Goal: Information Seeking & Learning: Learn about a topic

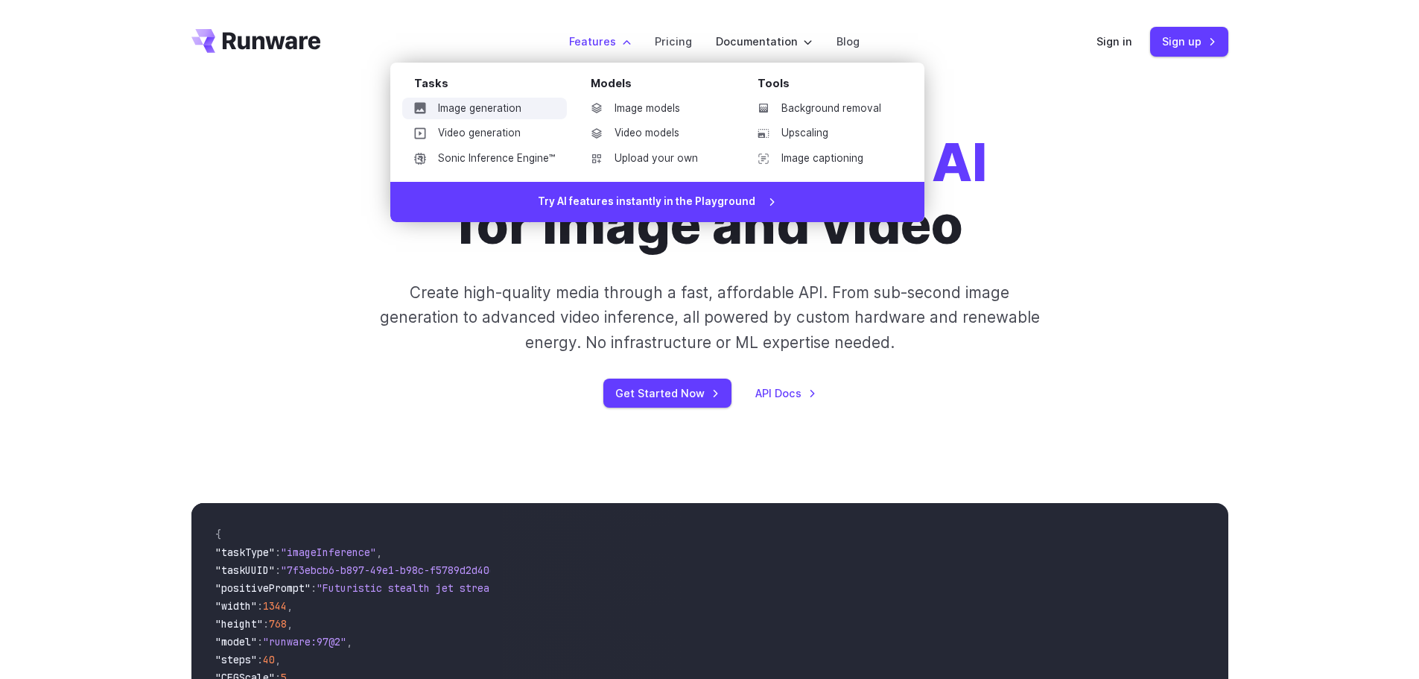
click at [499, 104] on link "Image generation" at bounding box center [484, 109] width 165 height 22
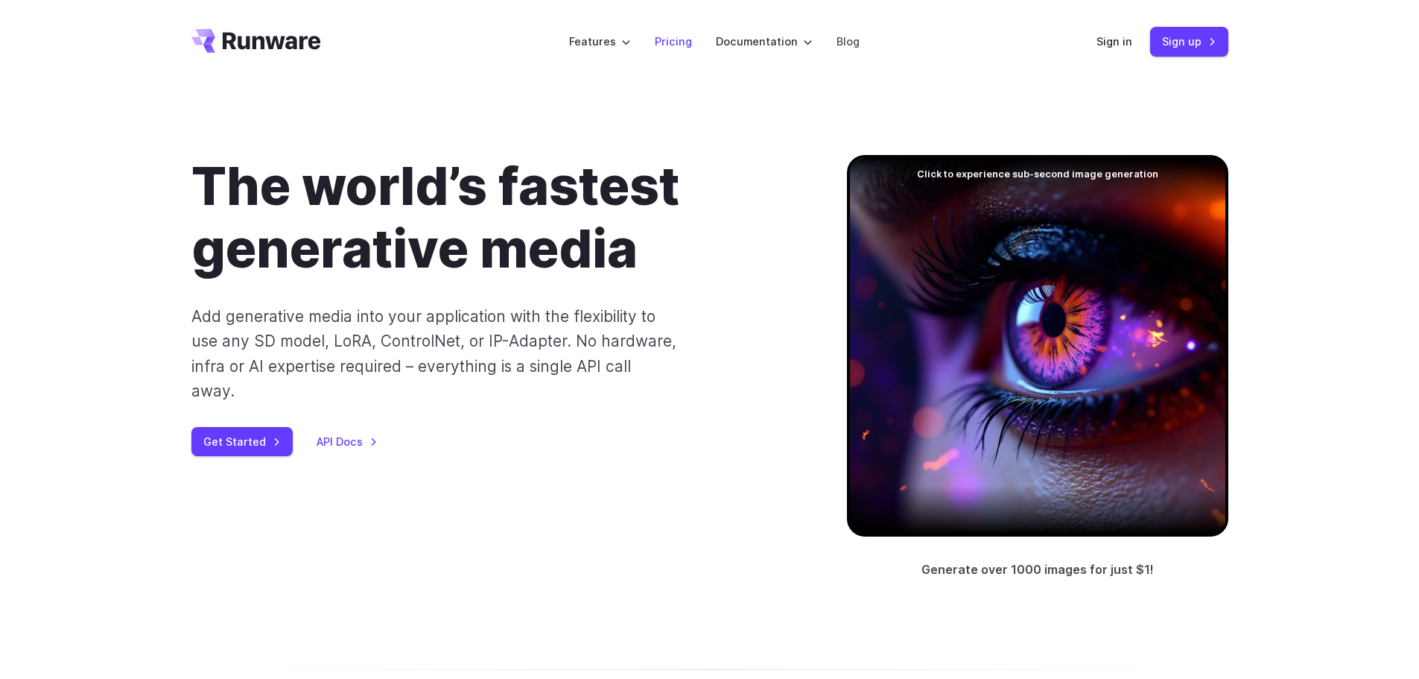
click at [675, 38] on link "Pricing" at bounding box center [673, 41] width 37 height 17
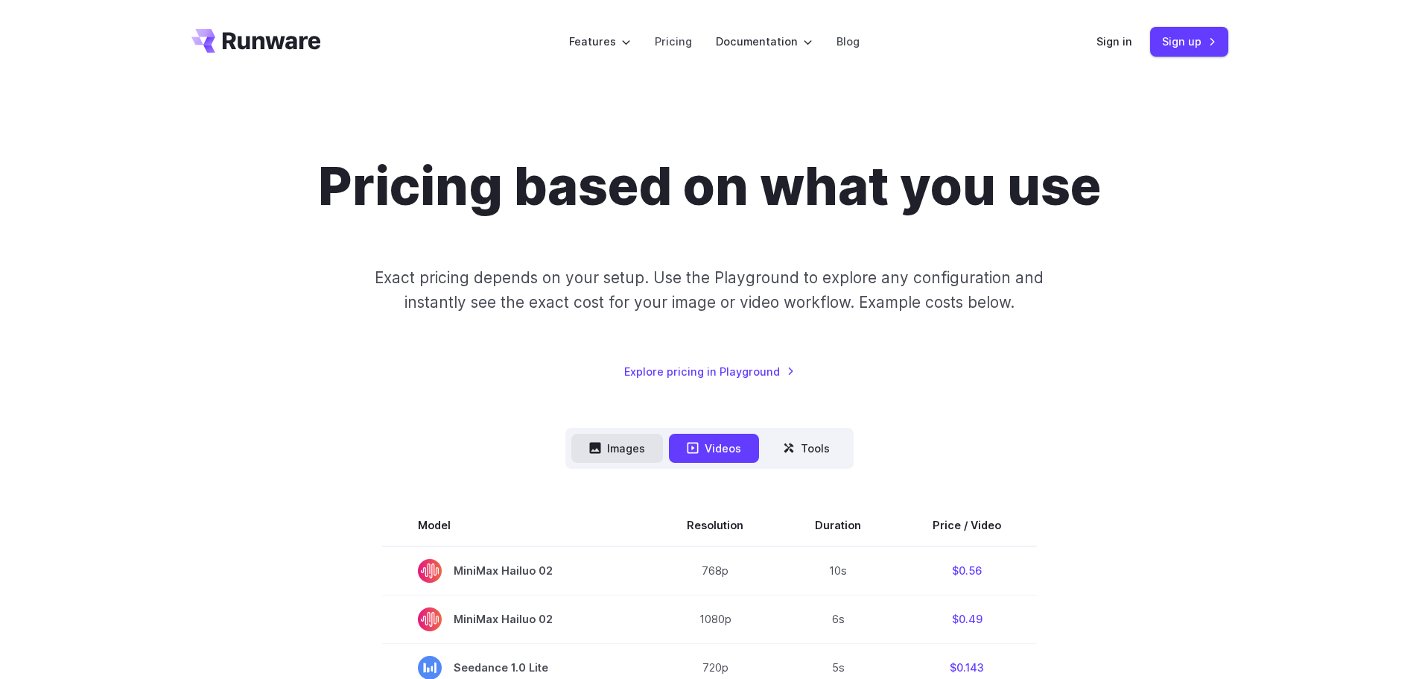
click at [640, 446] on button "Images" at bounding box center [617, 448] width 92 height 29
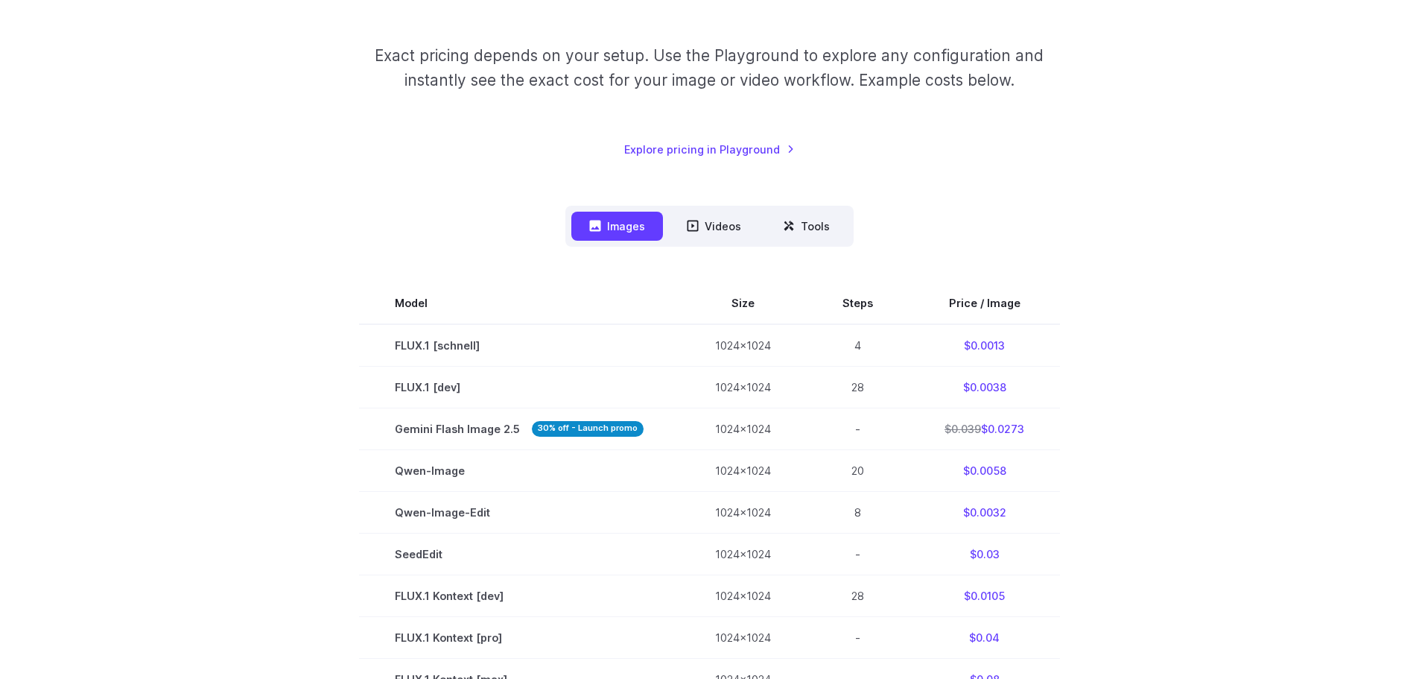
scroll to position [74, 0]
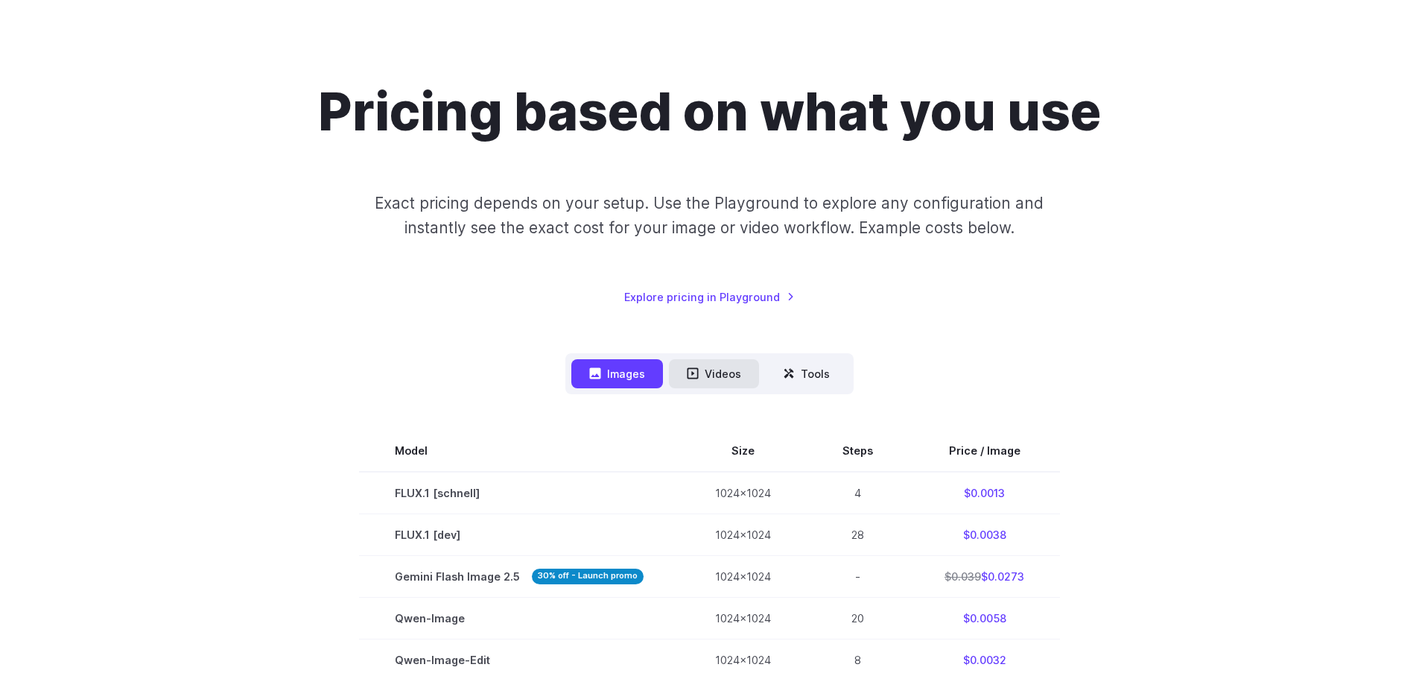
click at [717, 361] on button "Videos" at bounding box center [714, 373] width 90 height 29
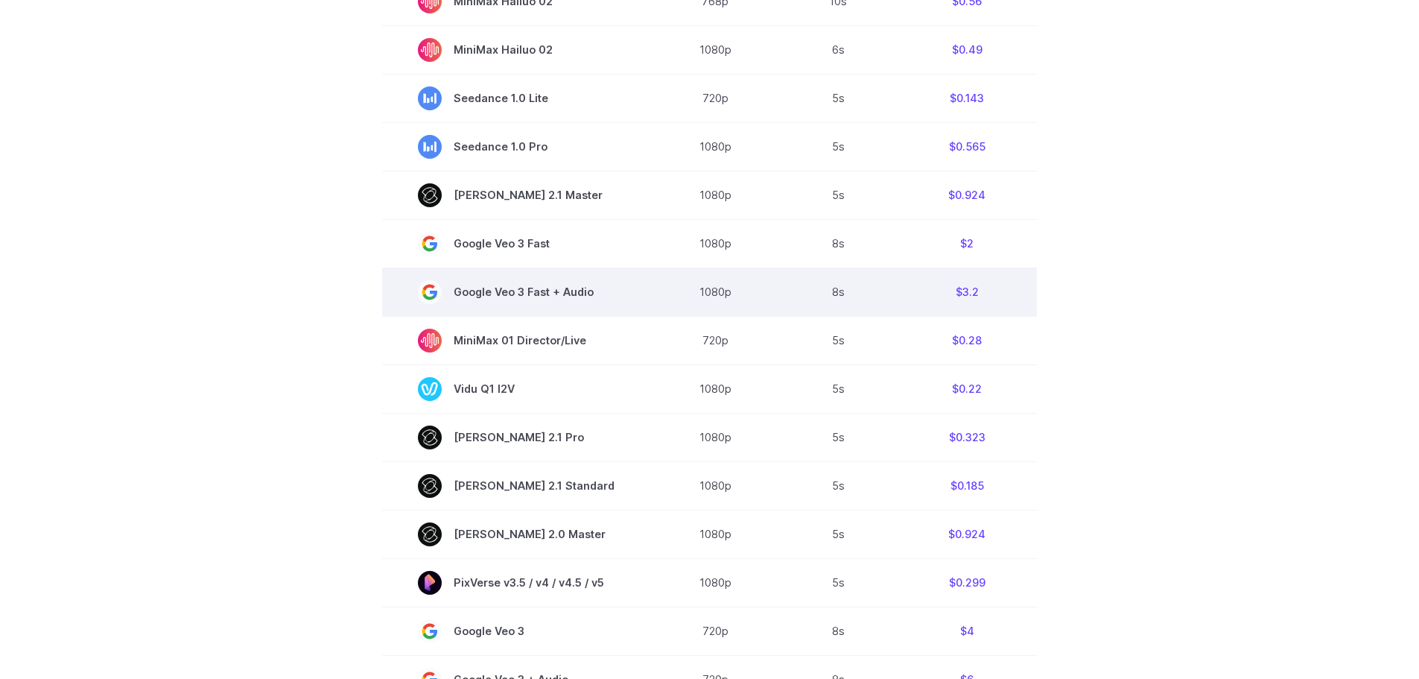
scroll to position [447, 0]
